Goal: Task Accomplishment & Management: Complete application form

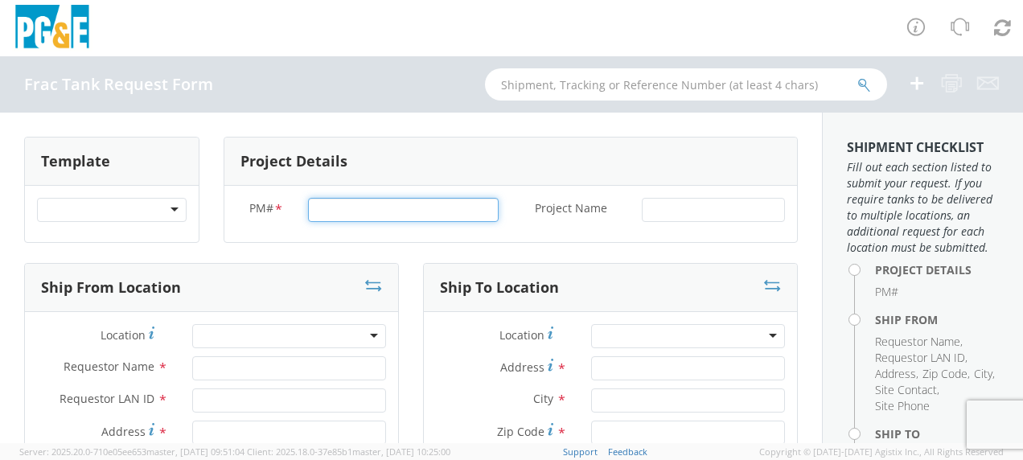
click at [327, 209] on input "PM# *" at bounding box center [403, 210] width 191 height 24
type input "74038182"
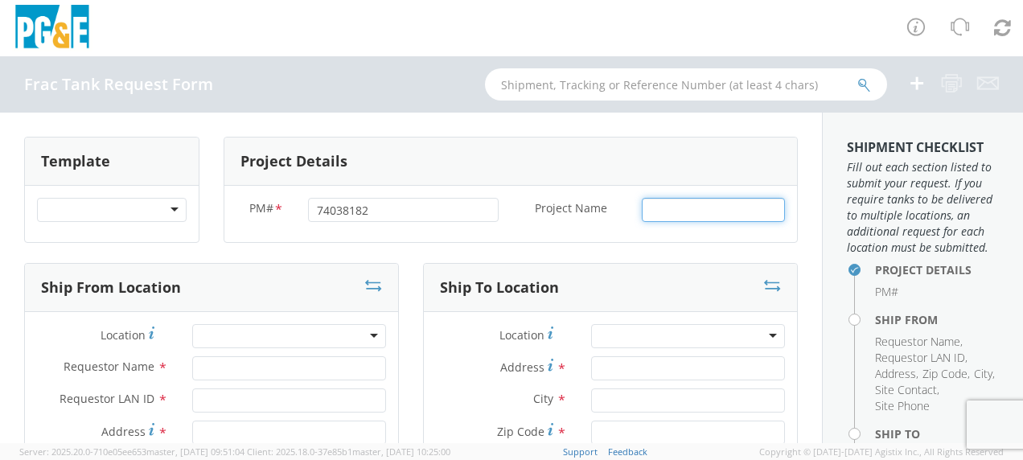
click at [675, 205] on input "Project Name *" at bounding box center [713, 210] width 143 height 24
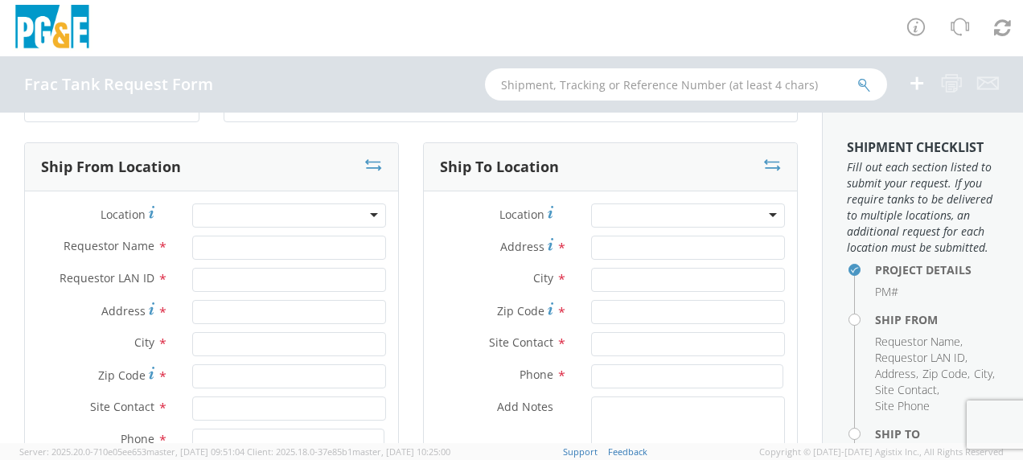
scroll to position [161, 0]
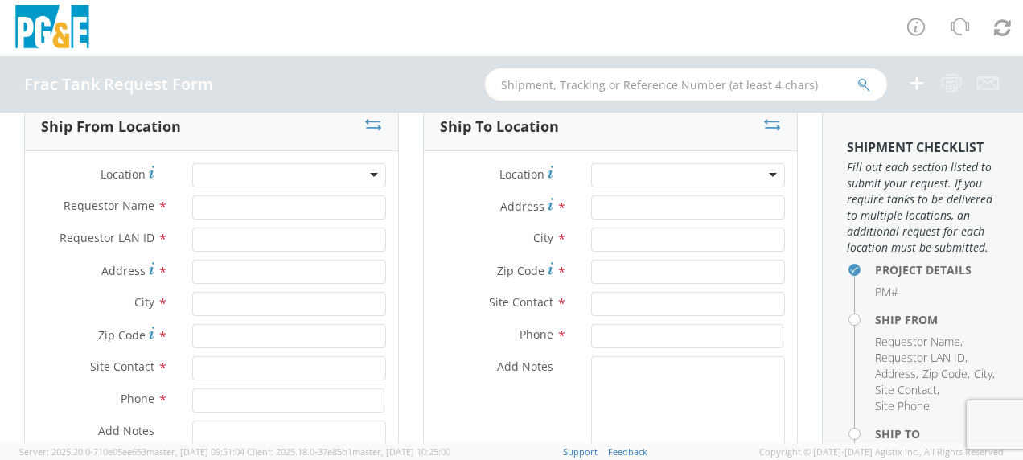
type input "[PERSON_NAME]"
drag, startPoint x: 225, startPoint y: 207, endPoint x: 236, endPoint y: 203, distance: 12.0
click at [225, 207] on input "Requestor Name *" at bounding box center [289, 207] width 194 height 24
type input "[PERSON_NAME]"
click at [225, 231] on input "Requestor LAN ID *" at bounding box center [289, 240] width 194 height 24
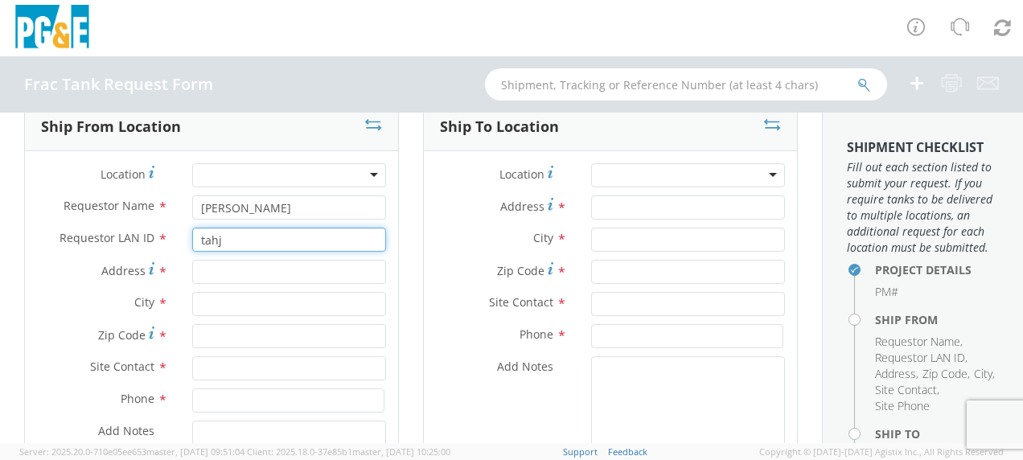
type input "tahj"
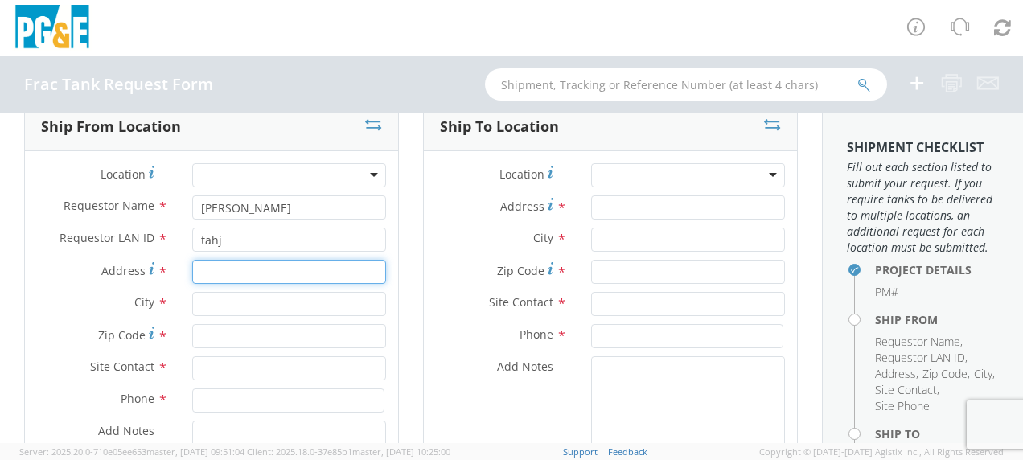
drag, startPoint x: 214, startPoint y: 273, endPoint x: 277, endPoint y: 265, distance: 63.3
click at [214, 272] on input "Address *" at bounding box center [289, 272] width 194 height 24
type input "[STREET_ADDRESS][PERSON_NAME]"
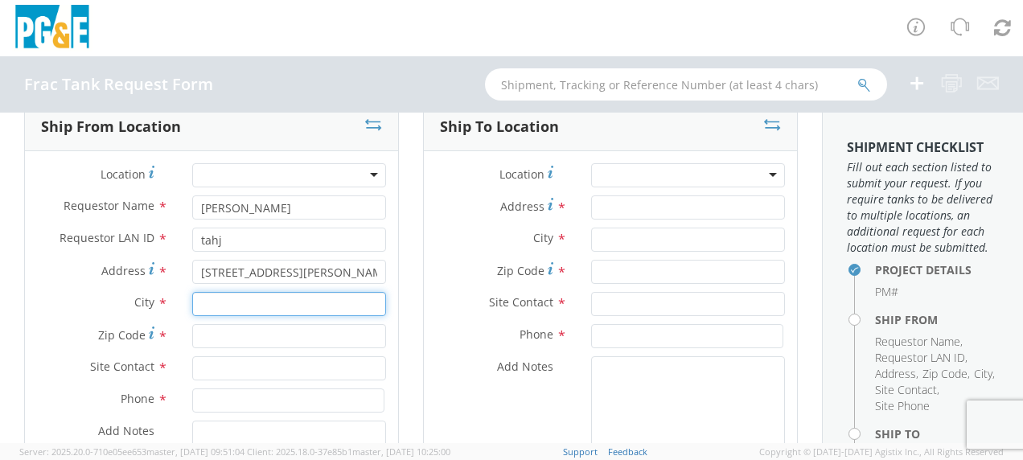
click at [233, 297] on input "text" at bounding box center [289, 304] width 194 height 24
type input "Gustine"
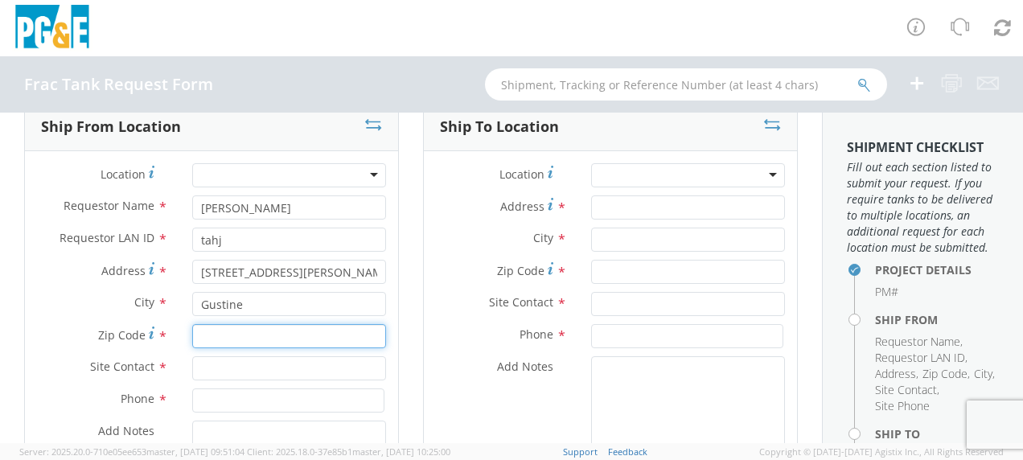
click at [216, 338] on input "Zip Code *" at bounding box center [289, 336] width 194 height 24
type input "95332"
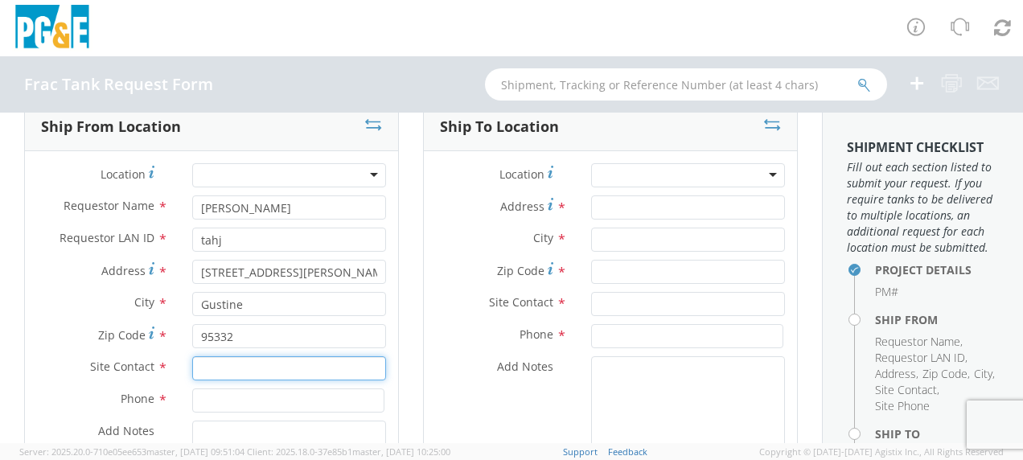
click at [219, 369] on input "text" at bounding box center [289, 368] width 194 height 24
type input "[PERSON_NAME]"
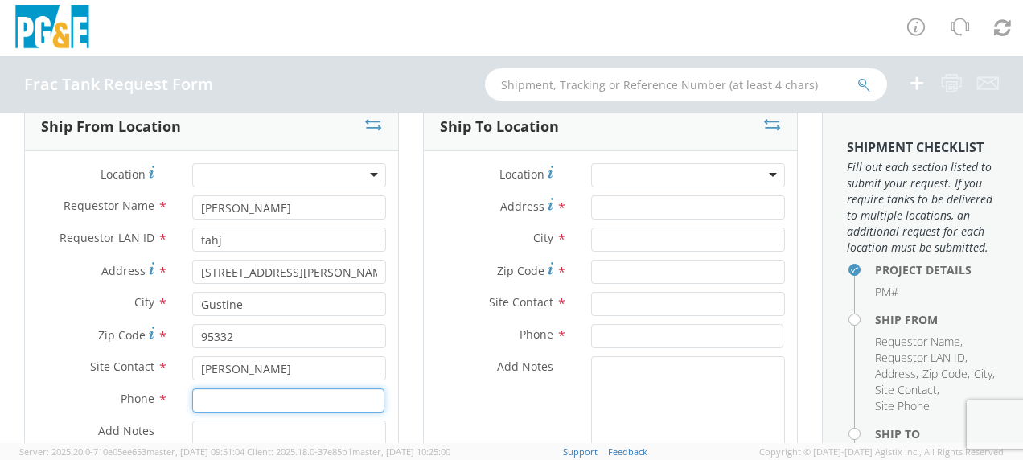
click at [219, 400] on input at bounding box center [288, 400] width 192 height 24
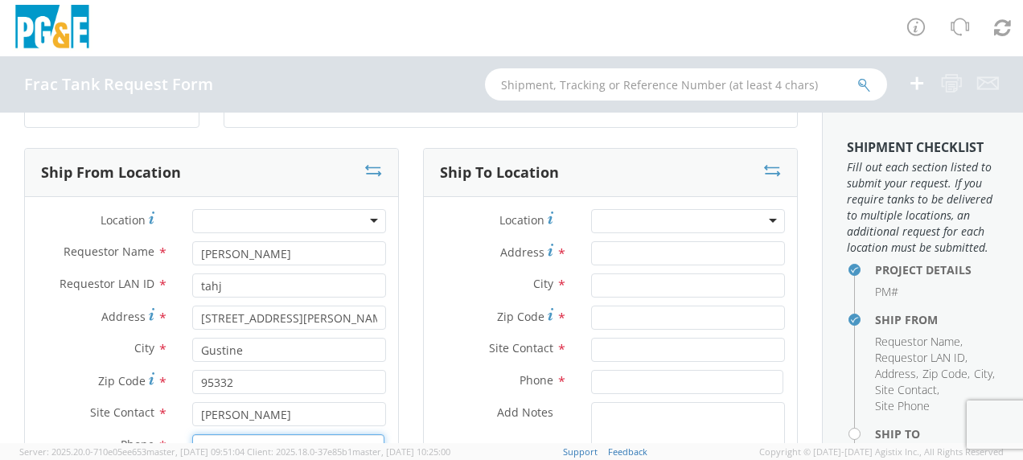
scroll to position [80, 0]
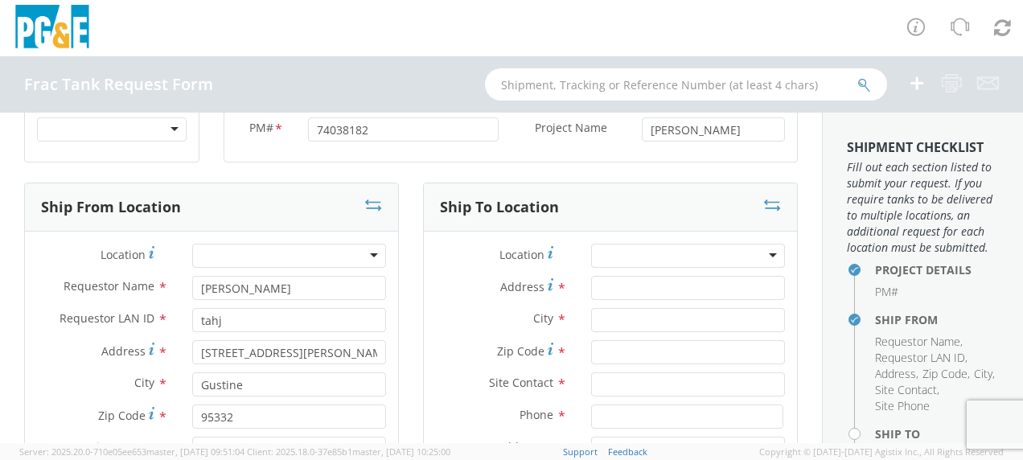
type input "[PHONE_NUMBER]"
click at [611, 289] on input "Address *" at bounding box center [688, 288] width 194 height 24
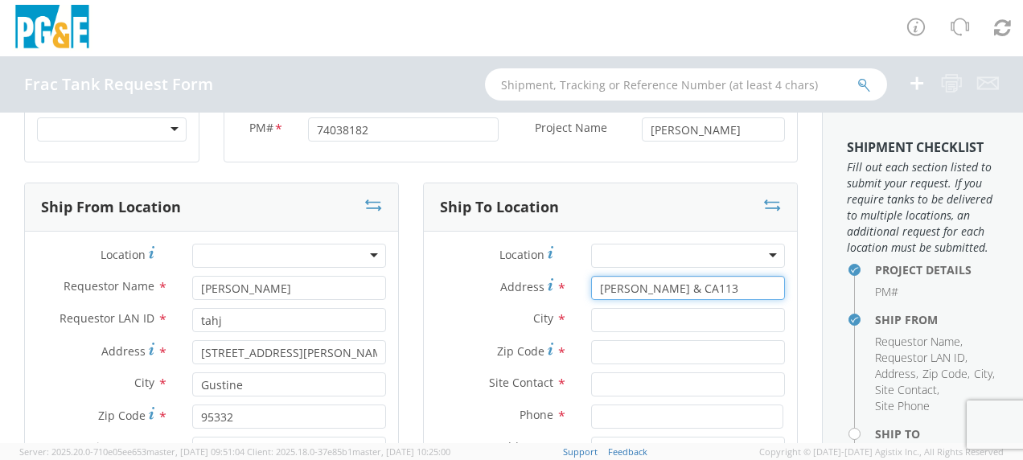
type input "[PERSON_NAME] & CA113"
click at [622, 323] on input "text" at bounding box center [688, 320] width 194 height 24
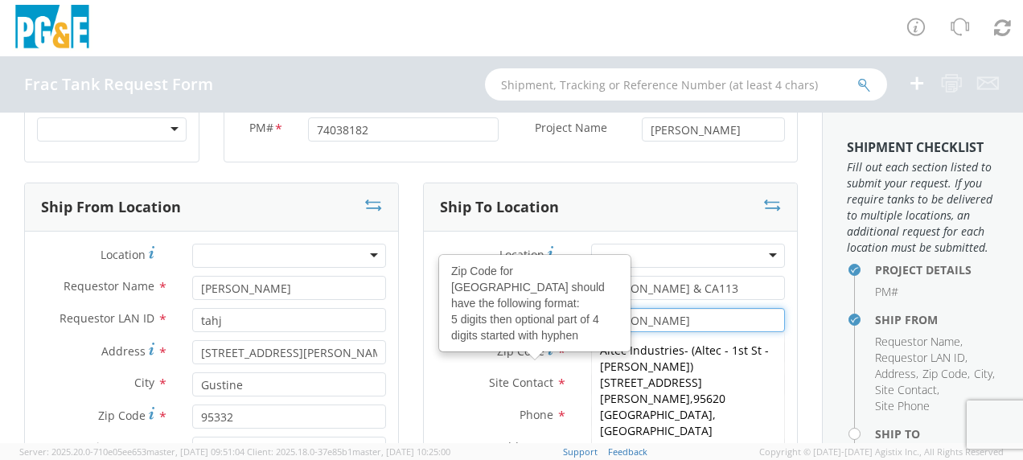
type input "[PERSON_NAME]"
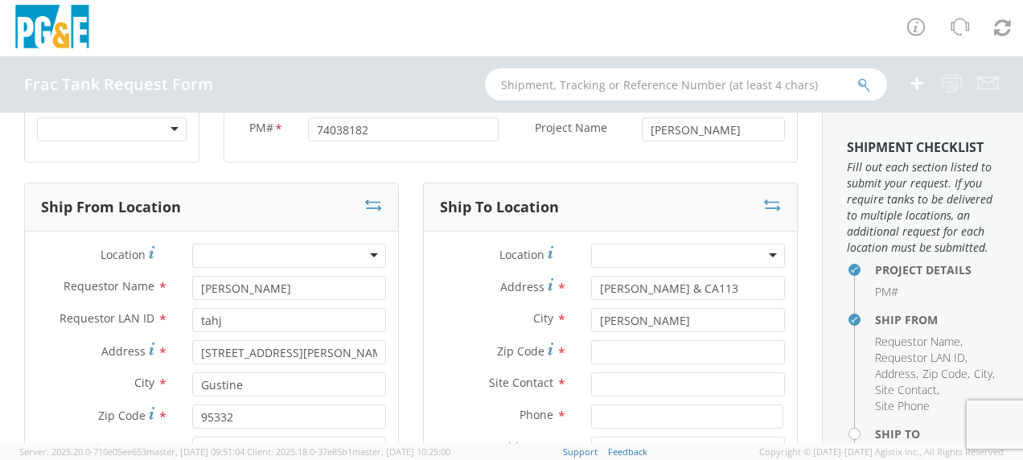
click at [541, 340] on label "Zip Code Zip Code for [GEOGRAPHIC_DATA] should have the following format: 5 dig…" at bounding box center [501, 351] width 155 height 22
click at [591, 340] on input "Zip Code Zip Code for [GEOGRAPHIC_DATA] should have the following format: 5 dig…" at bounding box center [688, 352] width 194 height 24
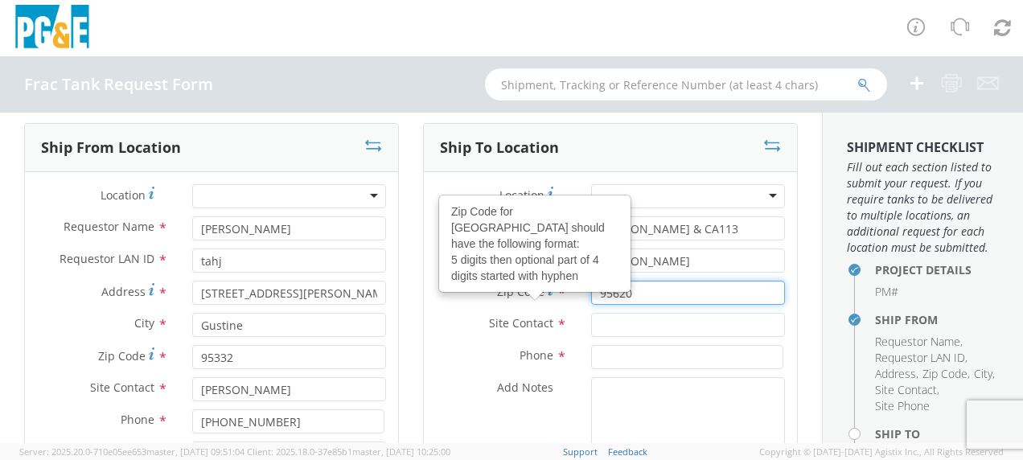
scroll to position [161, 0]
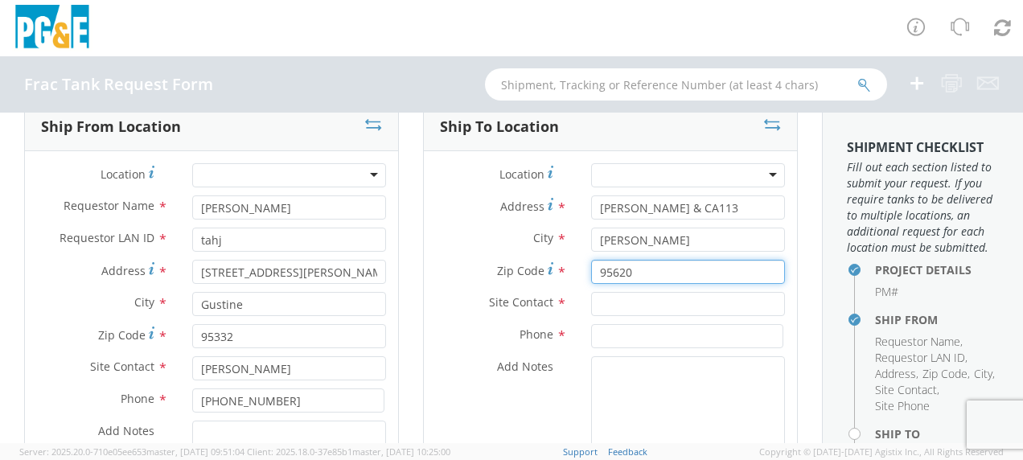
type input "95620"
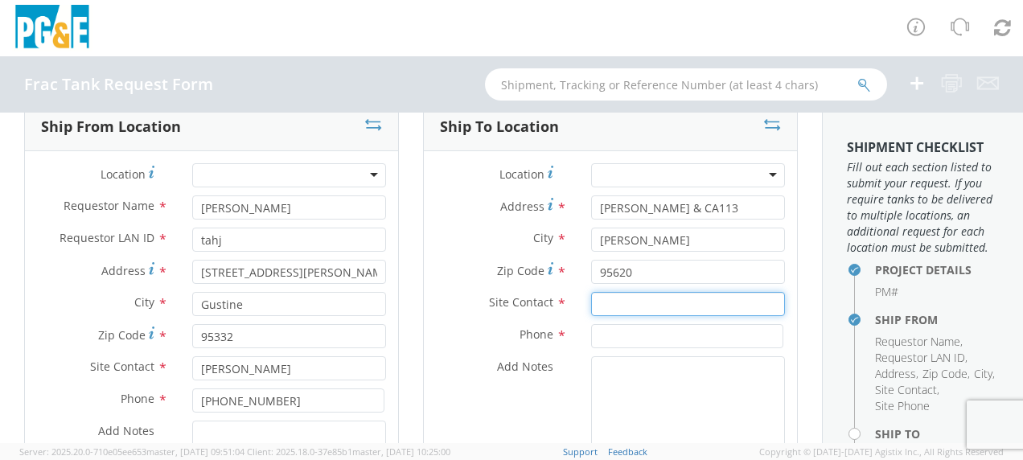
click at [623, 296] on input "text" at bounding box center [688, 304] width 194 height 24
type input "[PERSON_NAME]"
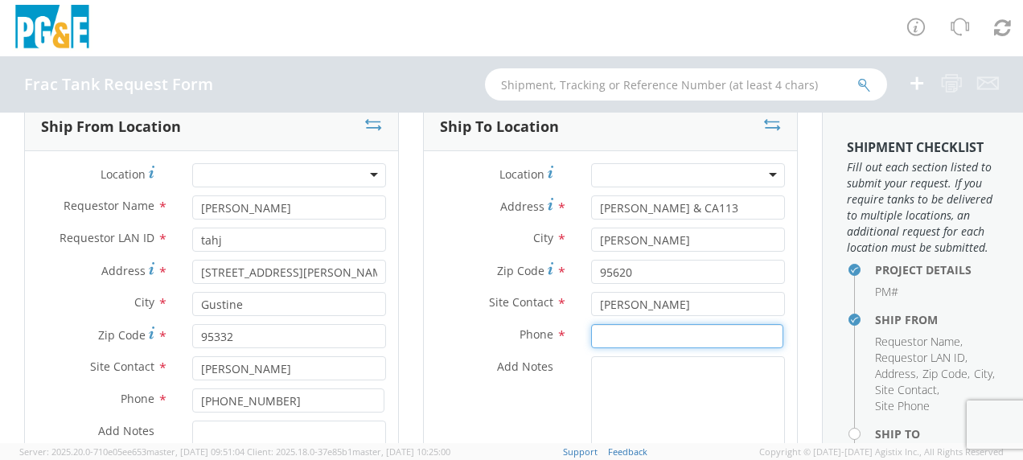
click at [606, 338] on input at bounding box center [687, 336] width 192 height 24
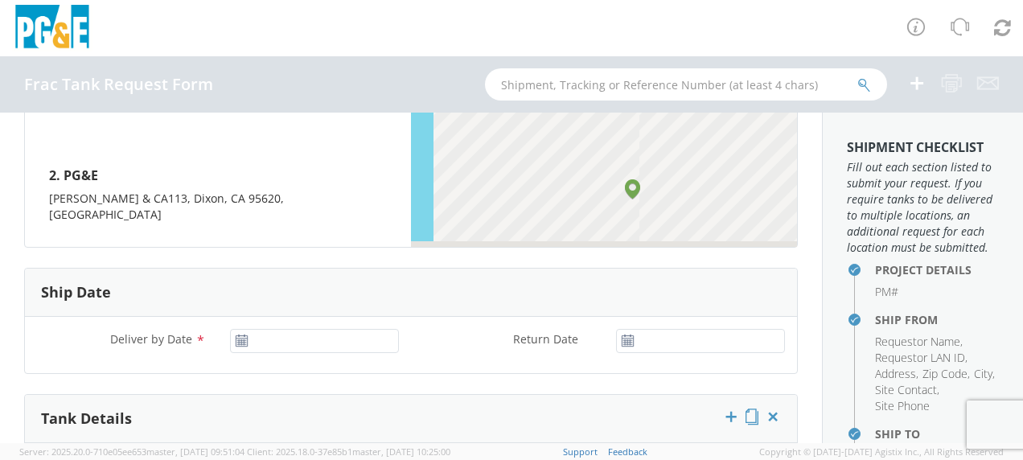
scroll to position [804, 0]
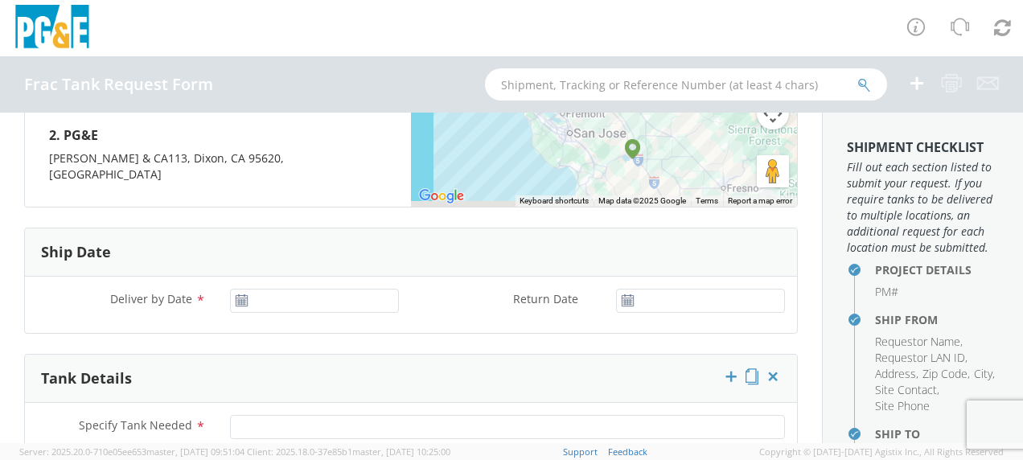
type input "[PHONE_NUMBER]"
click at [276, 289] on input "[DATE]" at bounding box center [314, 301] width 169 height 24
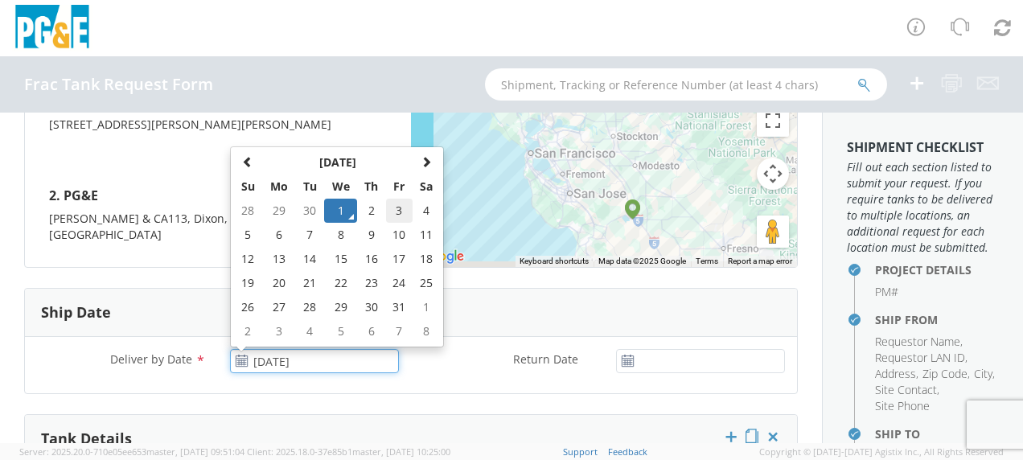
scroll to position [724, 0]
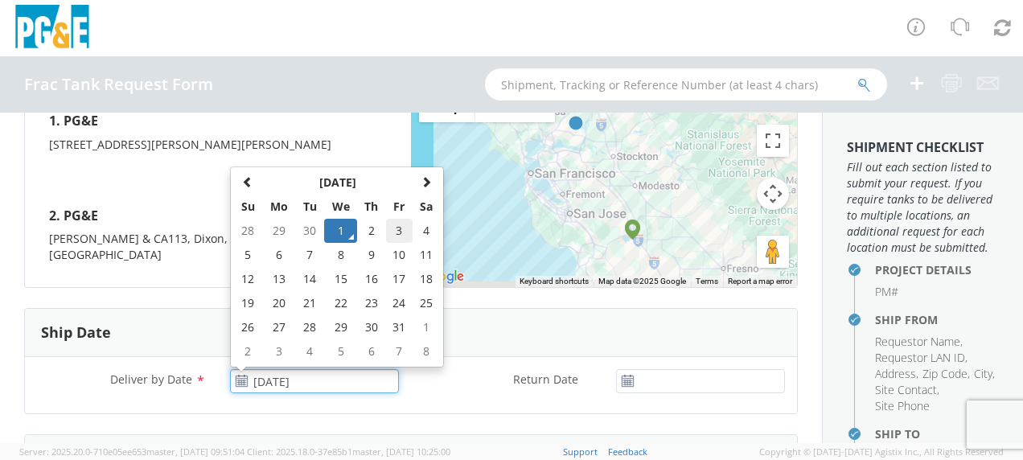
click at [394, 219] on td "3" at bounding box center [399, 231] width 27 height 24
type input "[DATE]"
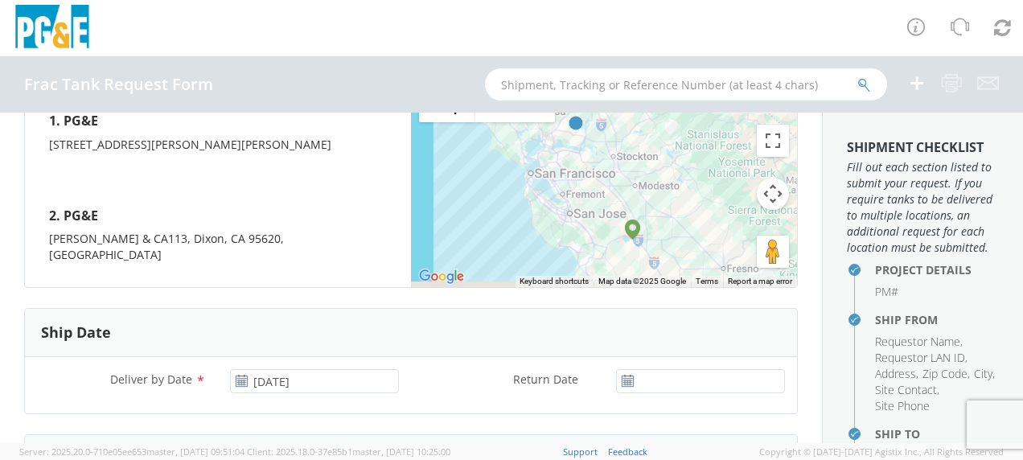
scroll to position [965, 0]
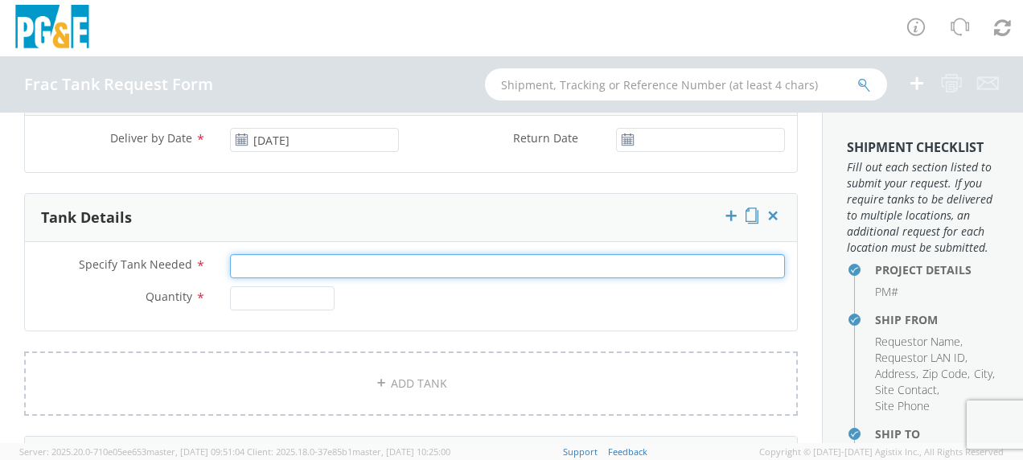
click at [265, 254] on input "Specify Tank Needed *" at bounding box center [507, 266] width 555 height 24
type input "10K Single Wall"
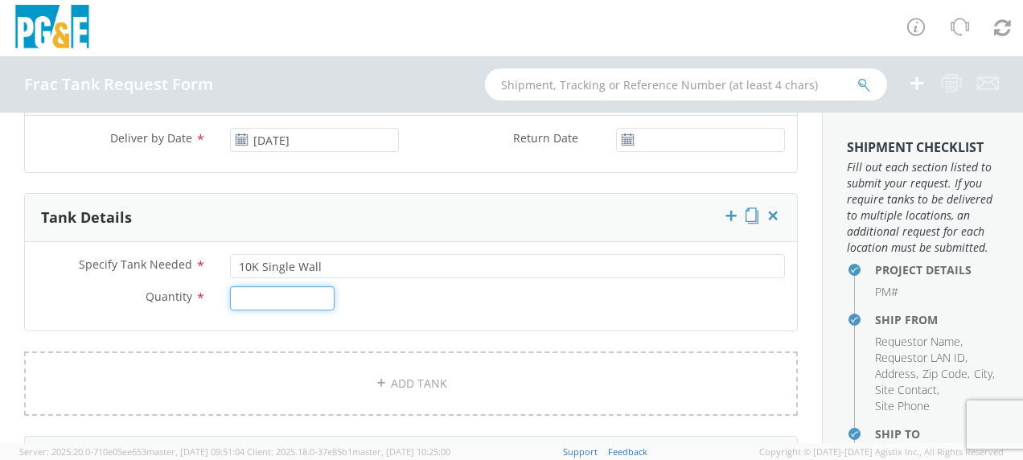
click at [269, 286] on input "Quantity *" at bounding box center [282, 298] width 105 height 24
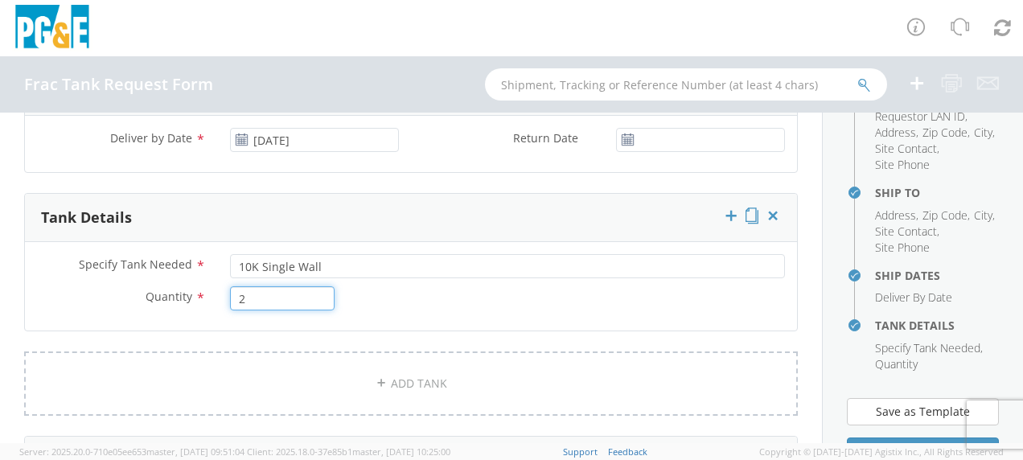
scroll to position [402, 0]
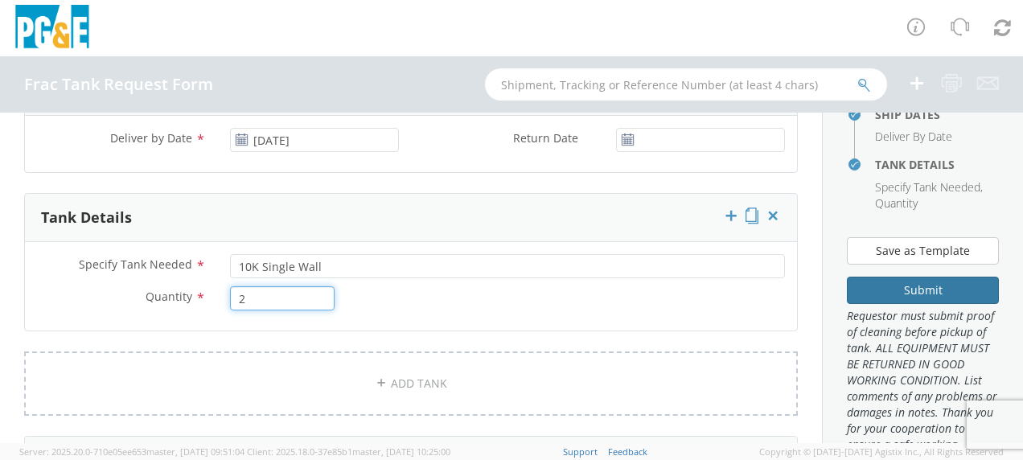
type input "2"
click at [806, 304] on button "Submit" at bounding box center [923, 290] width 152 height 27
